Goal: Transaction & Acquisition: Purchase product/service

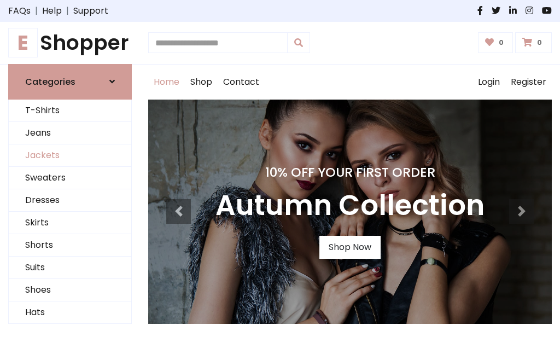
click at [70, 155] on link "Jackets" at bounding box center [70, 155] width 123 height 22
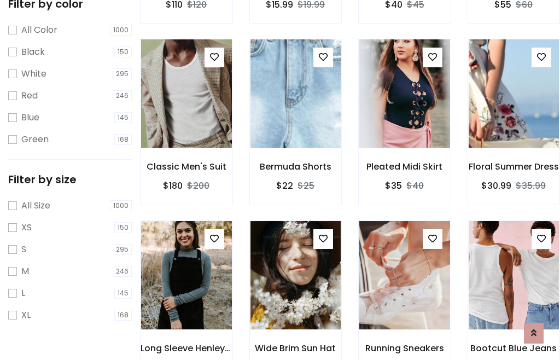
scroll to position [101, 0]
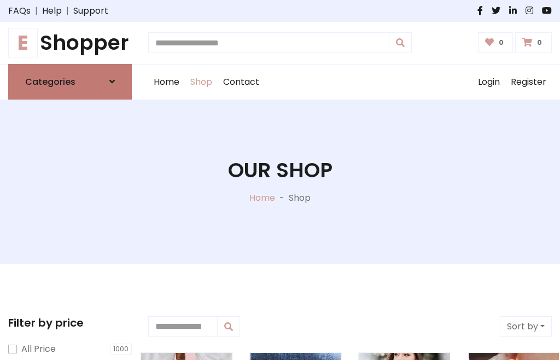
click at [70, 81] on h6 "Categories" at bounding box center [50, 82] width 50 height 10
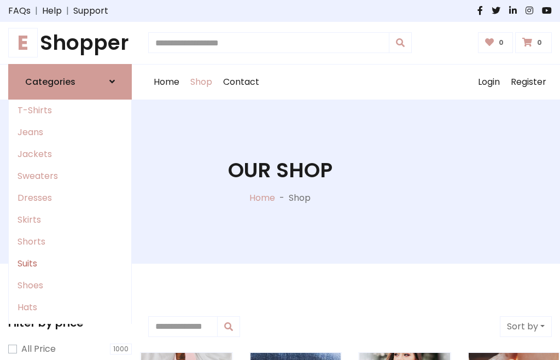
click at [70, 263] on link "Suits" at bounding box center [70, 264] width 123 height 22
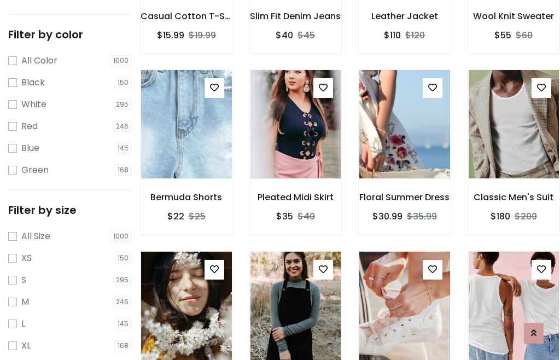
scroll to position [55, 0]
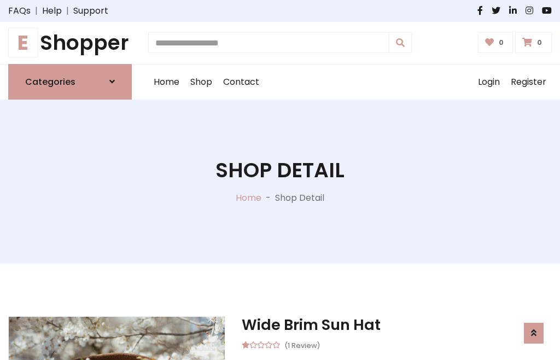
scroll to position [1022, 0]
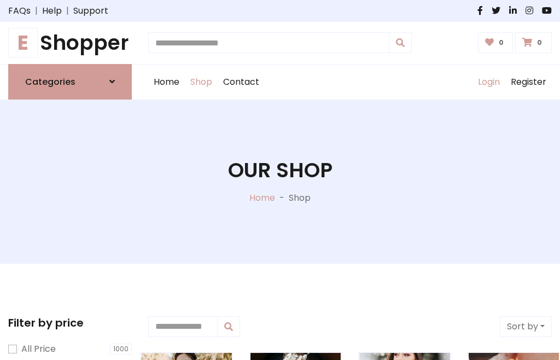
click at [488, 81] on link "Login" at bounding box center [489, 82] width 33 height 35
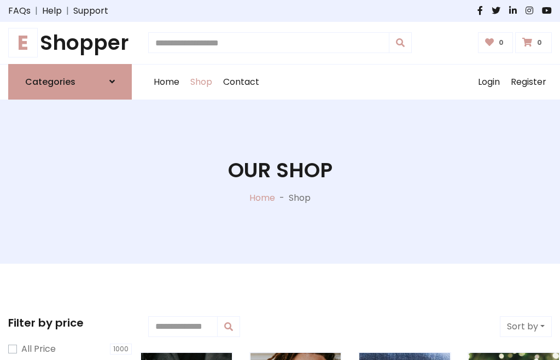
scroll to position [55, 0]
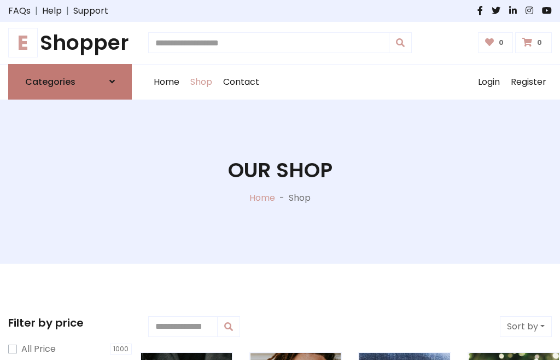
click at [112, 81] on icon at bounding box center [111, 81] width 5 height 9
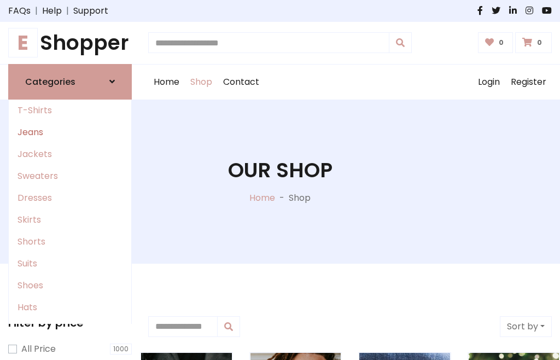
click at [70, 132] on link "Jeans" at bounding box center [70, 132] width 123 height 22
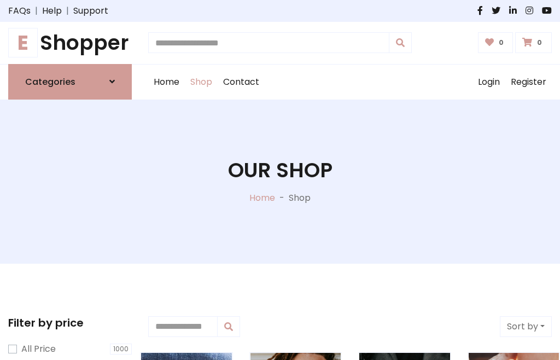
scroll to position [55, 0]
